Goal: Obtain resource: Obtain resource

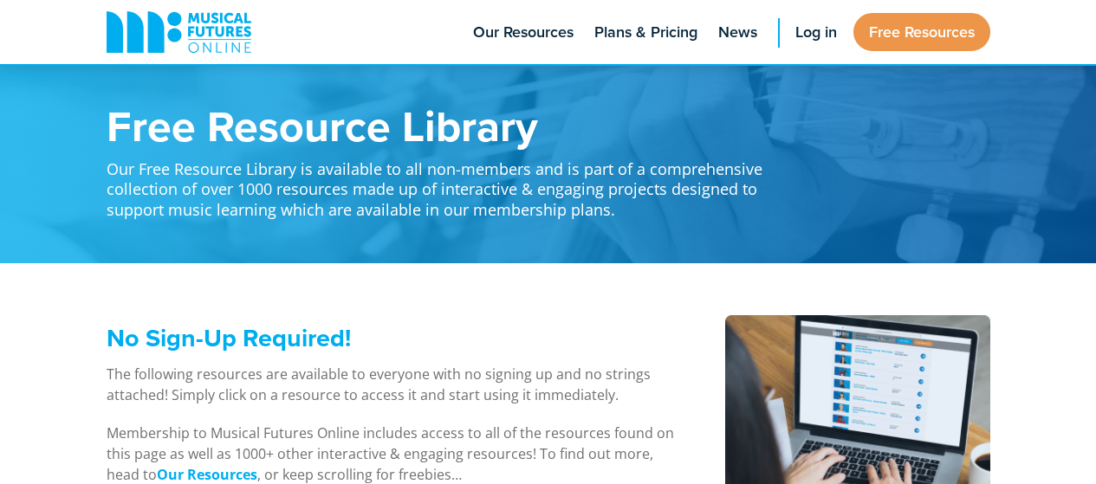
scroll to position [808, 0]
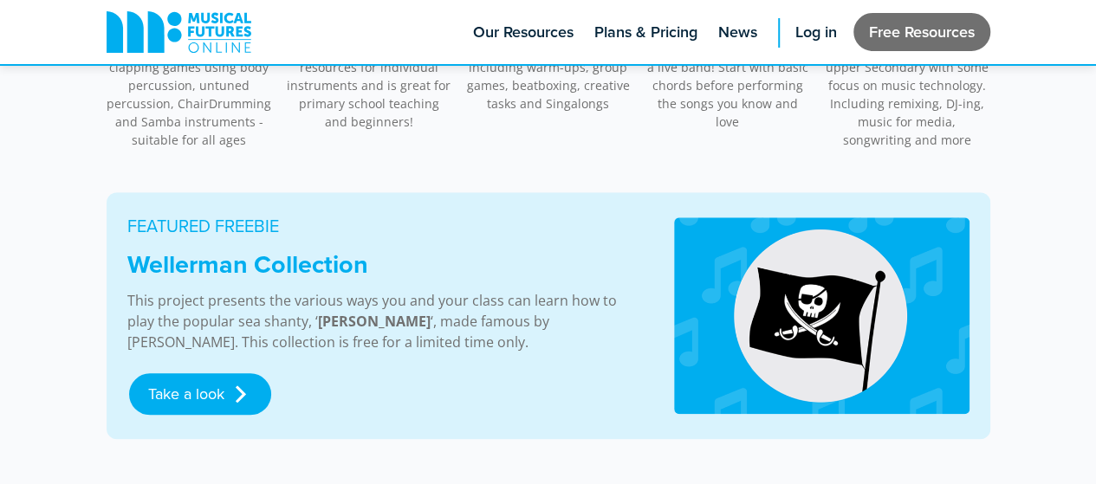
click at [944, 42] on link "Free Resources" at bounding box center [922, 32] width 137 height 38
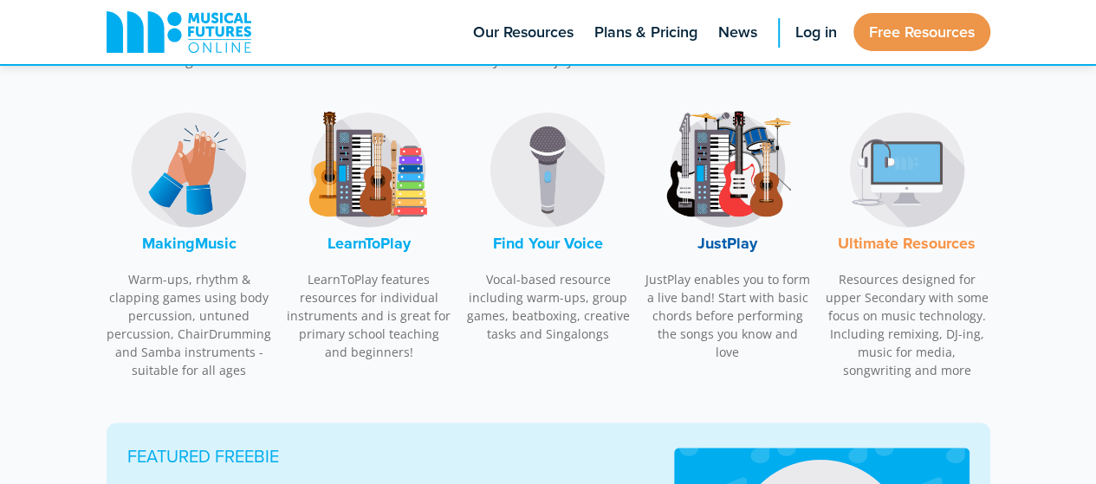
scroll to position [585, 0]
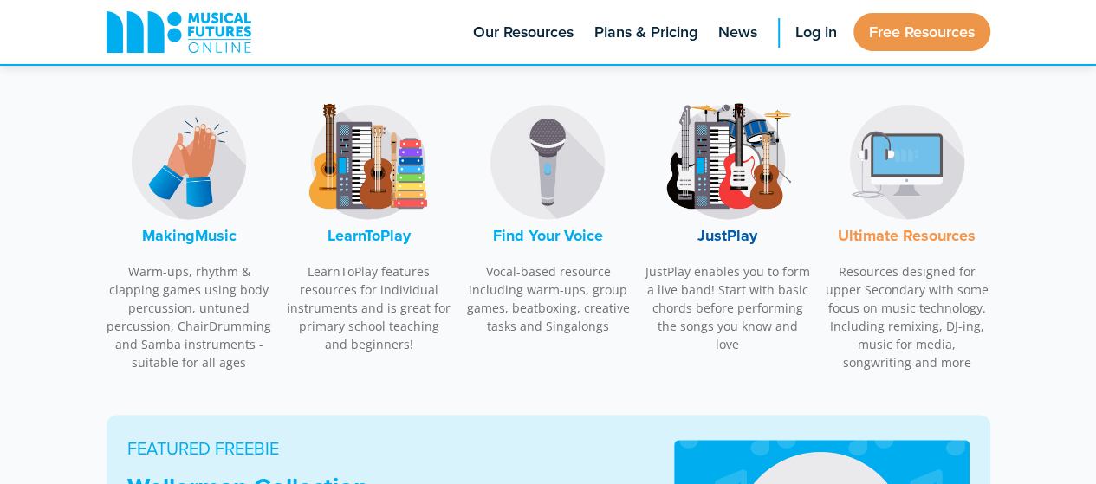
click at [728, 234] on font "JustPlay" at bounding box center [728, 235] width 60 height 23
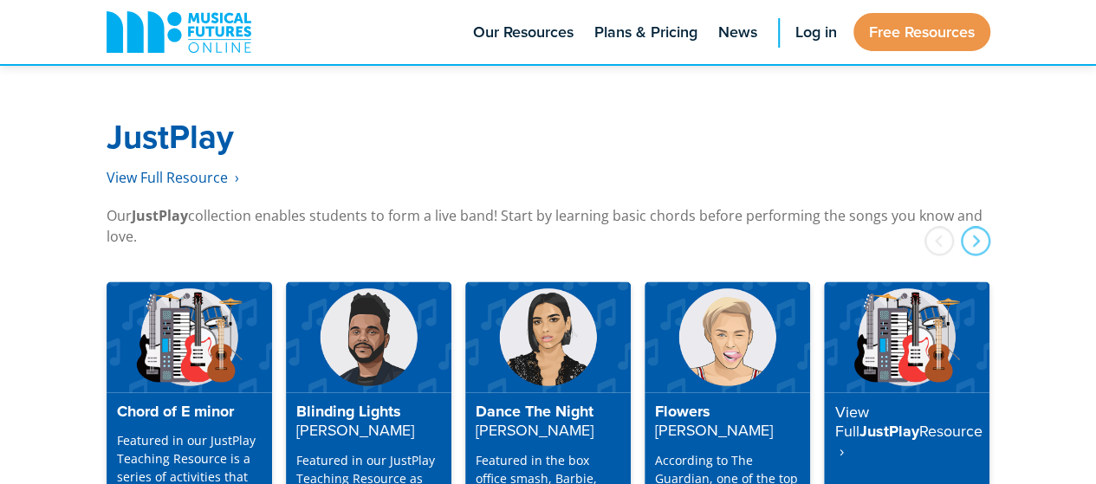
scroll to position [4446, 0]
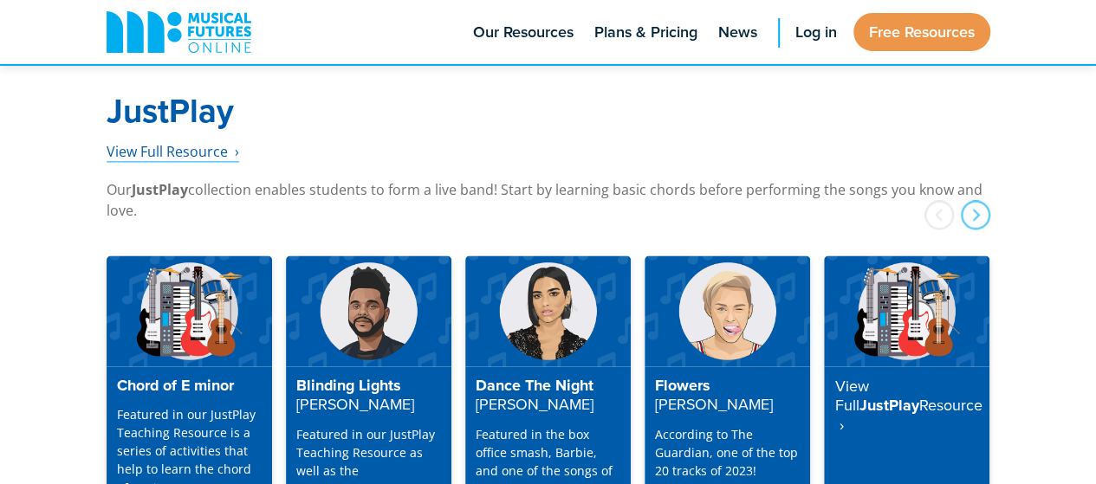
click at [169, 142] on span "View Full Resource‎‏‏‎ ‎ ›" at bounding box center [173, 151] width 133 height 19
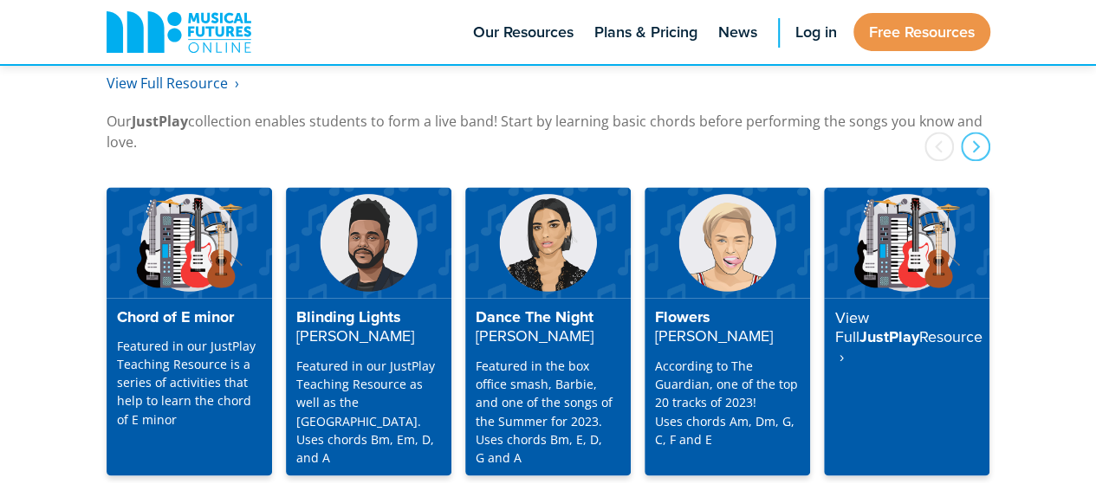
scroll to position [4522, 0]
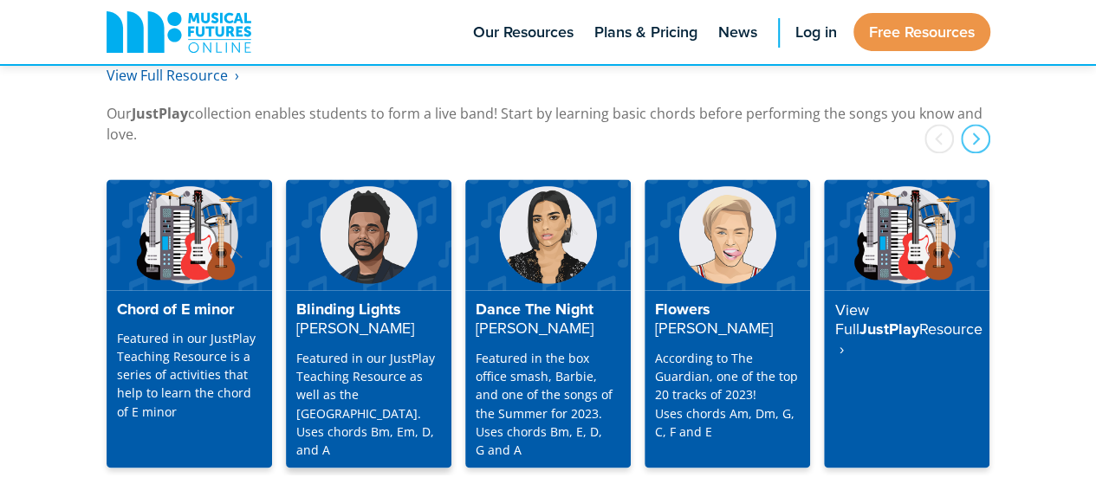
click at [349, 349] on p "Featured in our JustPlay Teaching Resource as well as the Playalong Library. Us…" at bounding box center [368, 403] width 145 height 109
click at [976, 124] on div "next" at bounding box center [975, 138] width 29 height 29
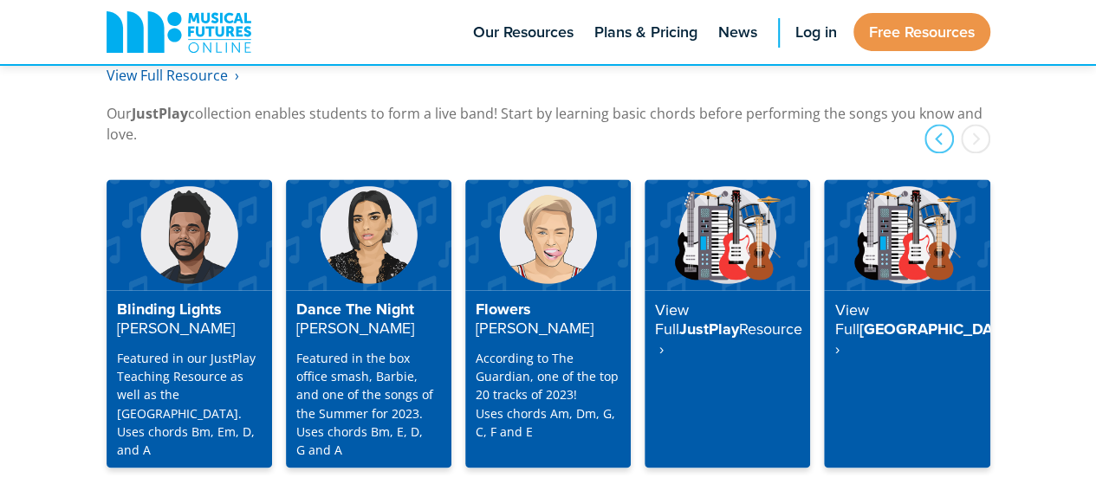
click at [976, 124] on div "next" at bounding box center [975, 138] width 29 height 29
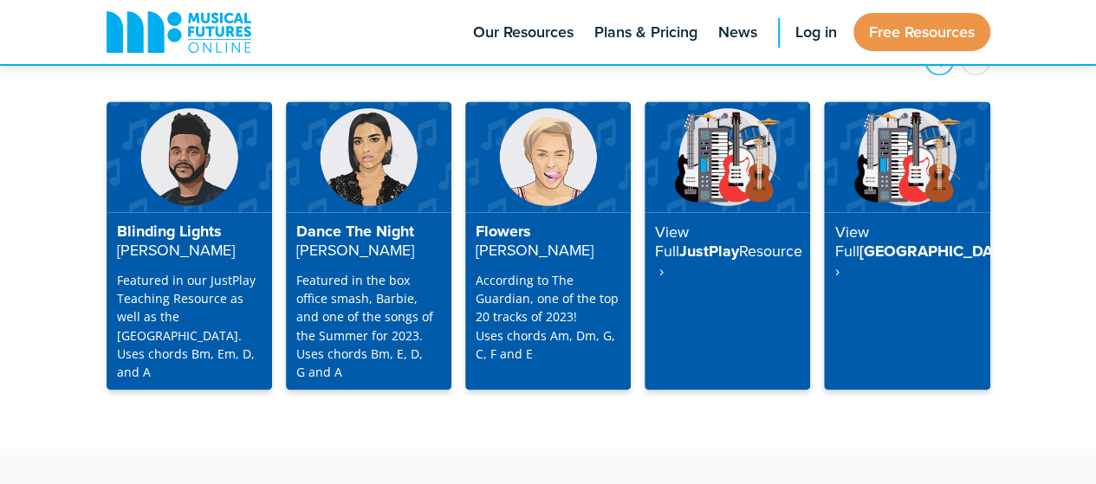
scroll to position [4607, 0]
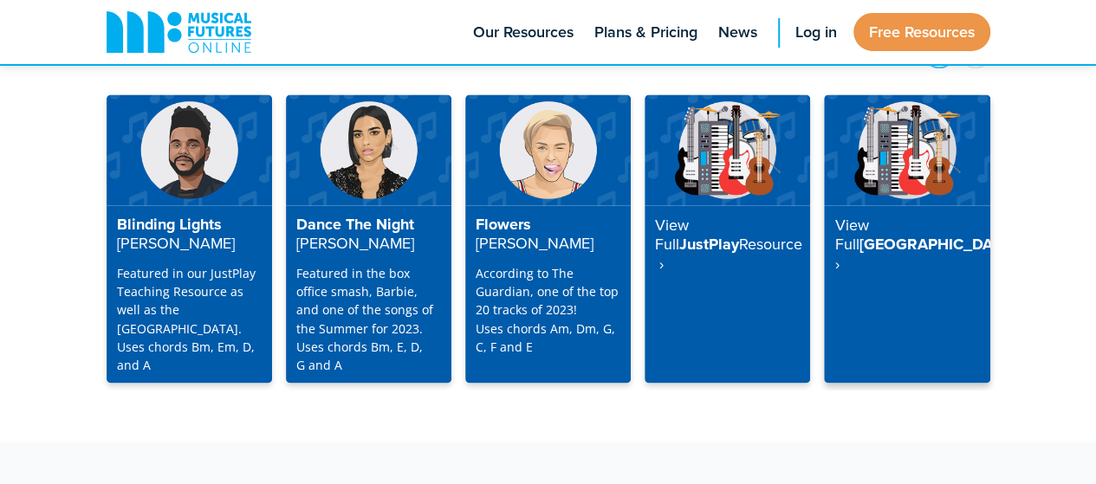
click at [868, 214] on strong "View Full" at bounding box center [851, 235] width 34 height 42
